Goal: Task Accomplishment & Management: Manage account settings

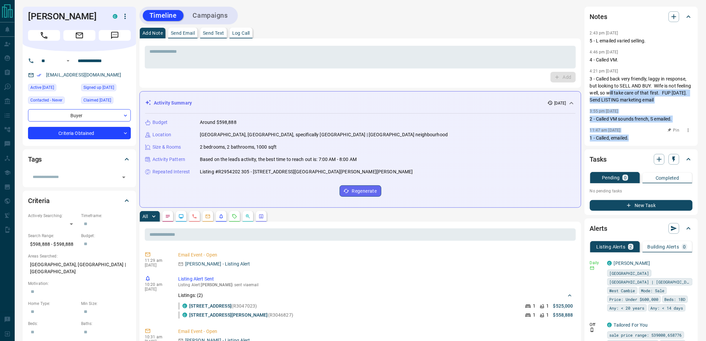
drag, startPoint x: 613, startPoint y: 95, endPoint x: 631, endPoint y: 136, distance: 45.0
click at [631, 136] on div "2:43 pm [DATE] 5 - L emailed varied selling. 4:46 pm [DATE] 4 - Called VM. 4:21…" at bounding box center [641, 85] width 103 height 113
click at [631, 136] on p "1 - Called, emailed." at bounding box center [641, 138] width 103 height 7
drag, startPoint x: 636, startPoint y: 139, endPoint x: 619, endPoint y: 97, distance: 45.1
click at [619, 97] on div "2:43 pm [DATE] 5 - L emailed varied selling. 4:46 pm [DATE] 4 - Called VM. 4:21…" at bounding box center [641, 85] width 103 height 113
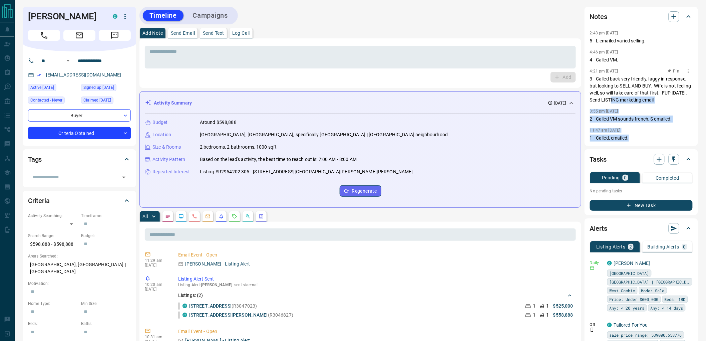
click at [619, 97] on p "3 - Called back very friendly, laggy in response, but looking to SELL AND BUY. …" at bounding box center [641, 89] width 103 height 28
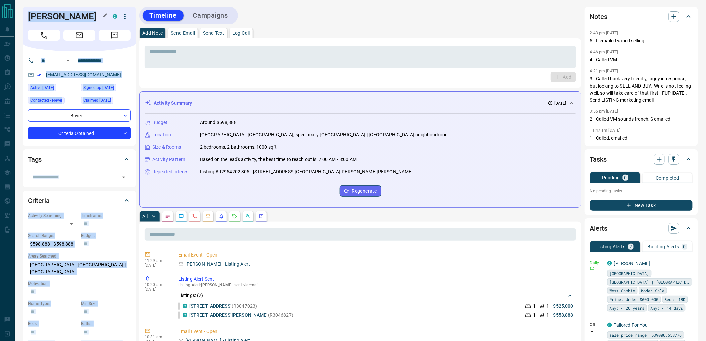
drag, startPoint x: 289, startPoint y: 32, endPoint x: 28, endPoint y: 15, distance: 261.3
click at [28, 15] on h1 "[PERSON_NAME]" at bounding box center [65, 16] width 75 height 11
drag, startPoint x: 25, startPoint y: 14, endPoint x: 301, endPoint y: 24, distance: 276.3
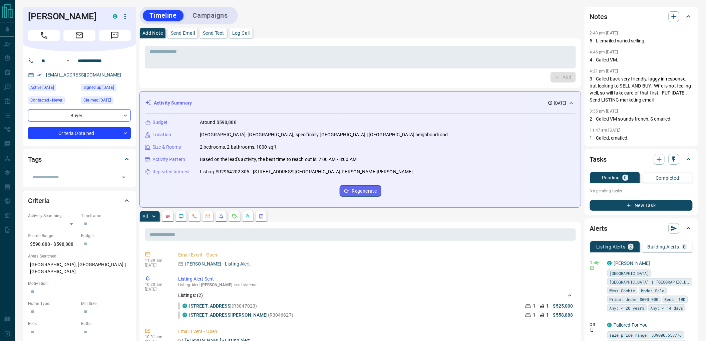
click at [450, 37] on div "Add Note Send Email Send Text Log Call" at bounding box center [361, 33] width 442 height 11
